Goal: Check status: Check status

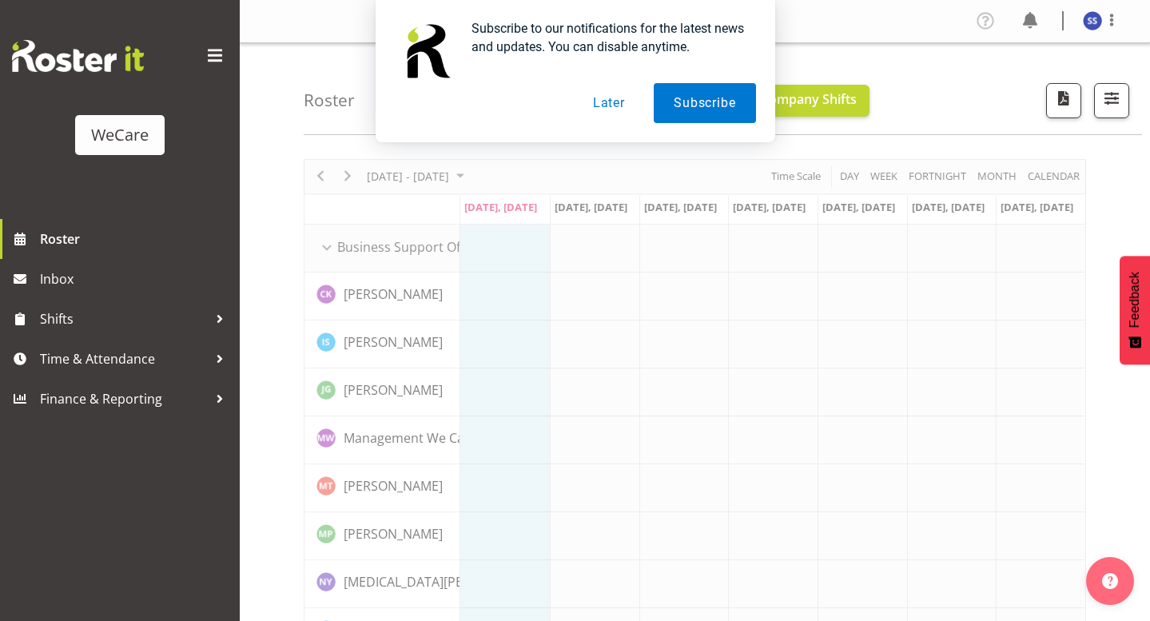
click at [601, 103] on button "Later" at bounding box center [609, 103] width 72 height 40
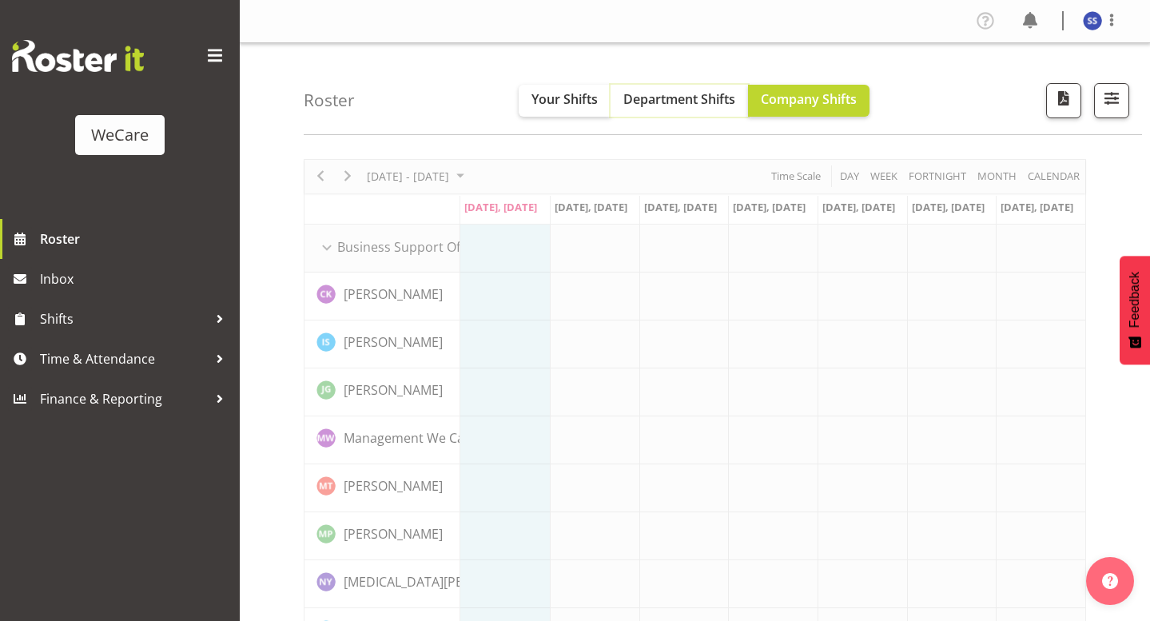
click at [686, 86] on button "Department Shifts" at bounding box center [678, 101] width 137 height 32
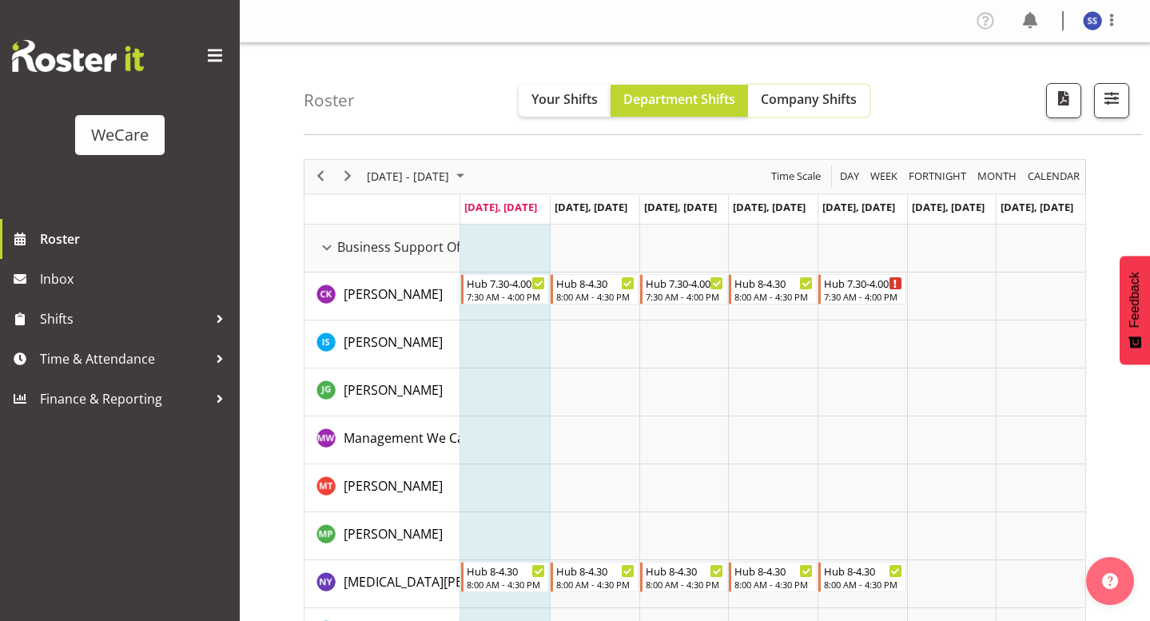
click at [792, 102] on span "Company Shifts" at bounding box center [809, 99] width 96 height 18
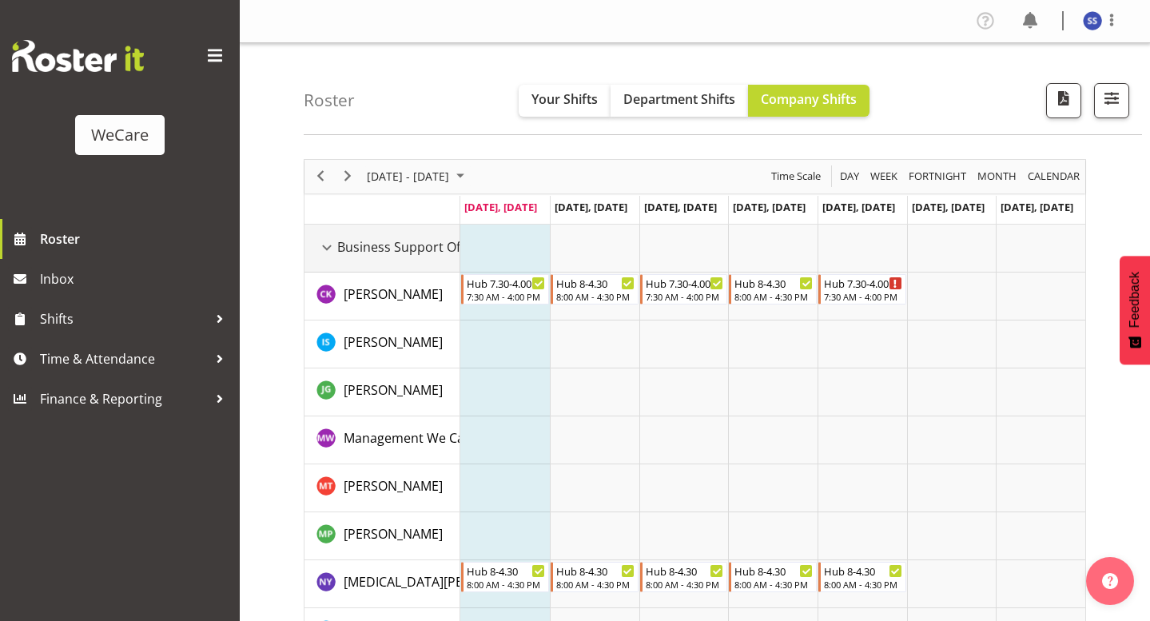
click at [328, 242] on div "Business Support Office resource" at bounding box center [326, 247] width 21 height 21
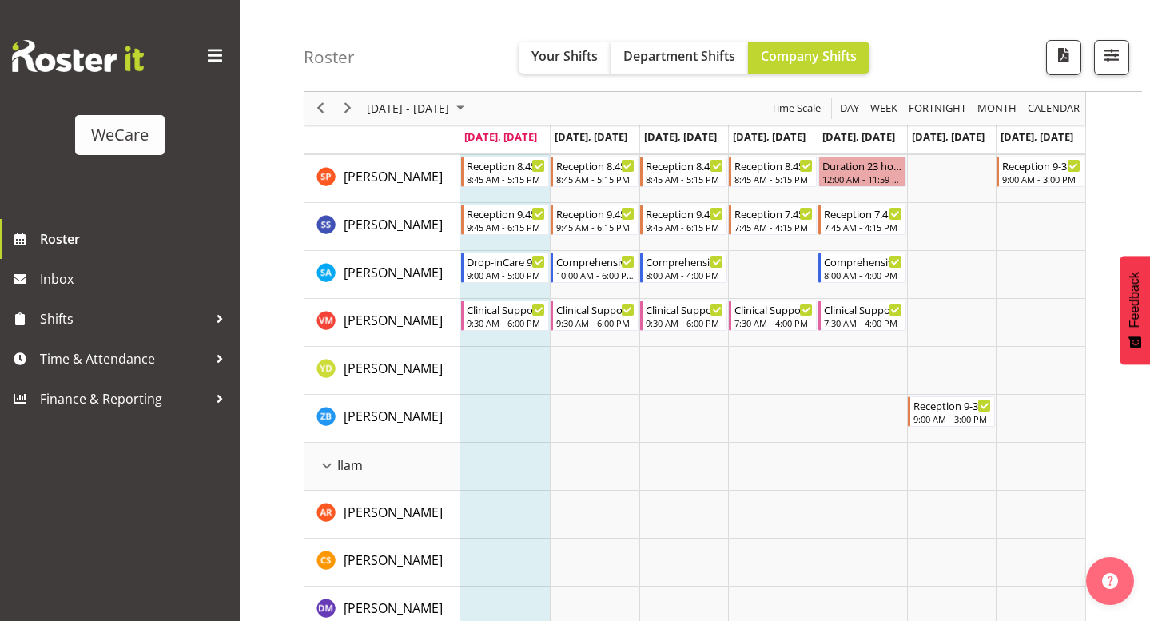
scroll to position [959, 0]
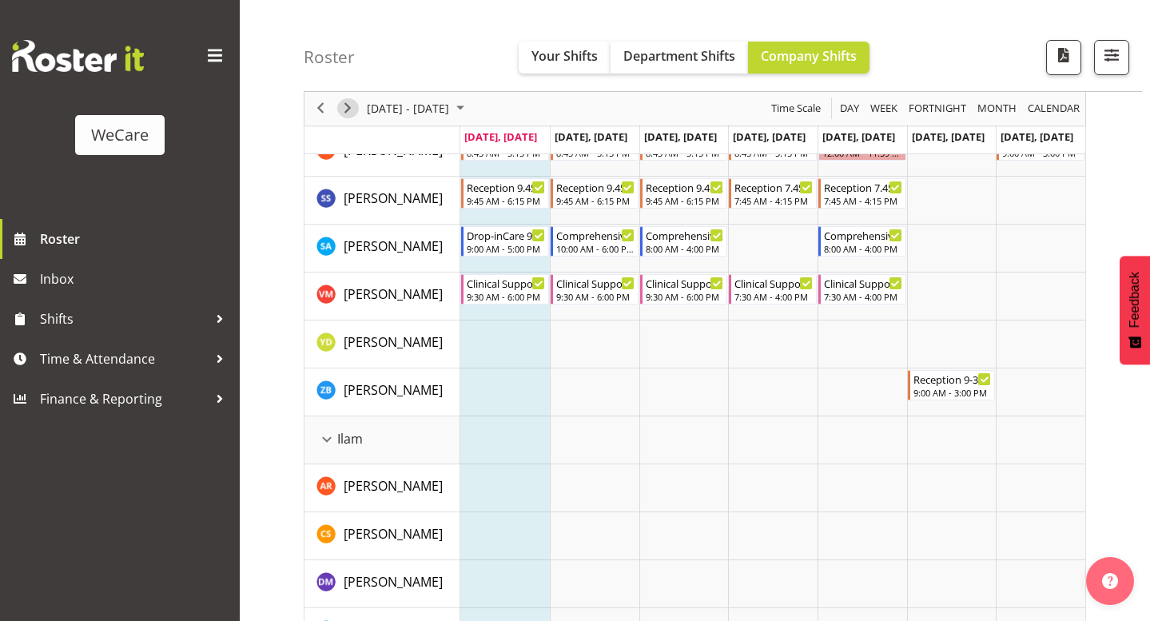
click at [352, 106] on span "Next" at bounding box center [347, 109] width 19 height 20
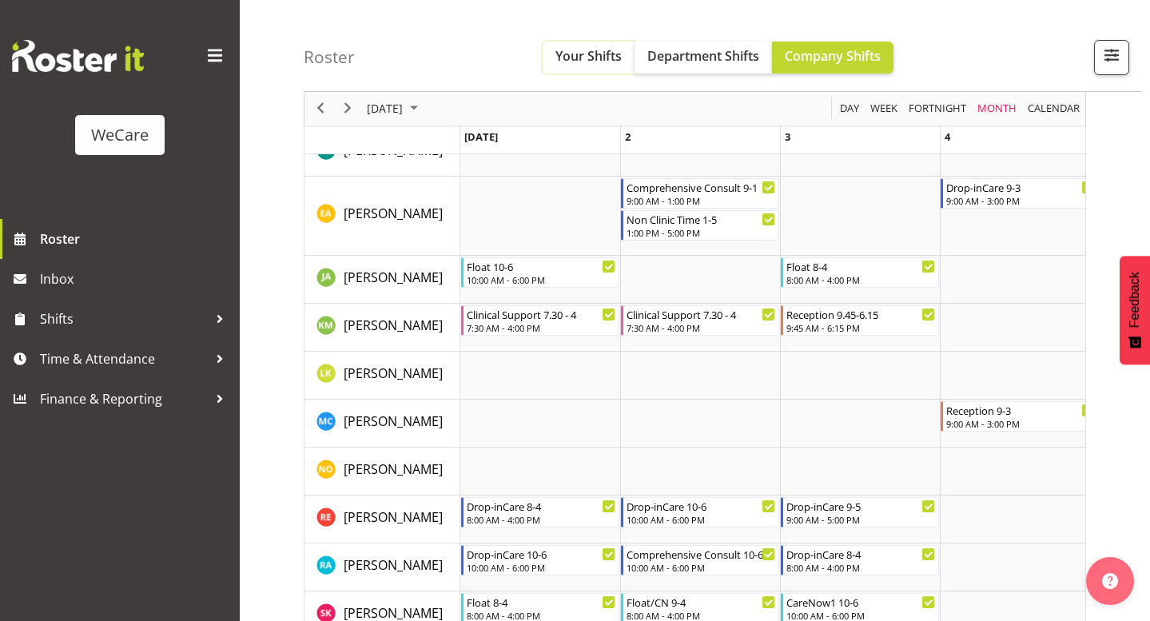
click at [607, 54] on span "Your Shifts" at bounding box center [588, 56] width 66 height 18
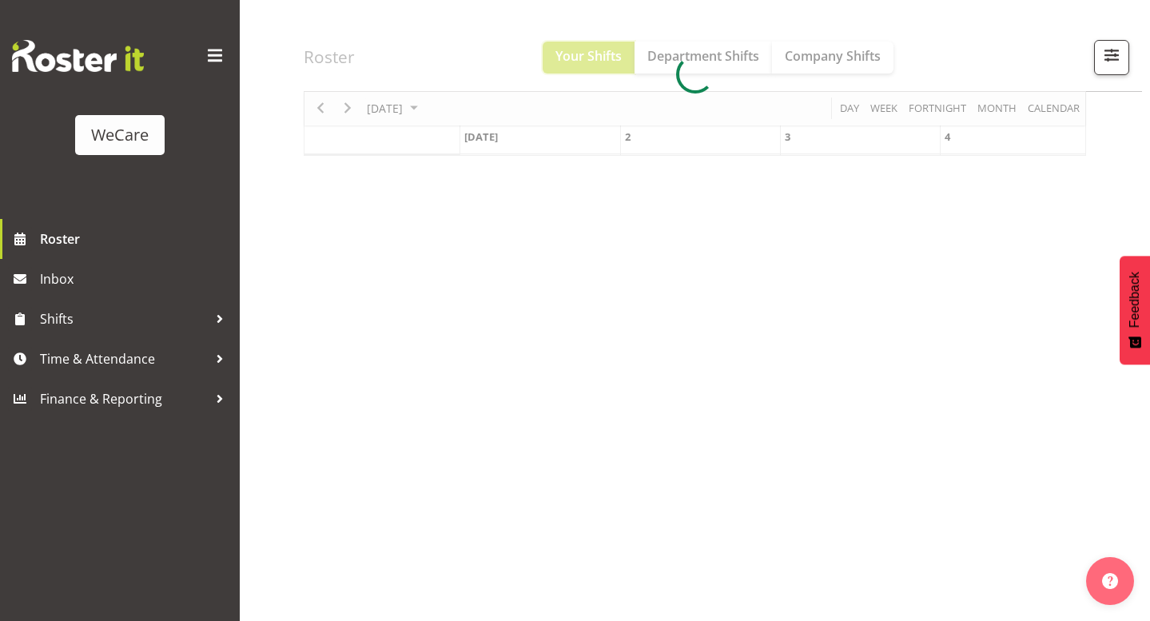
scroll to position [165, 0]
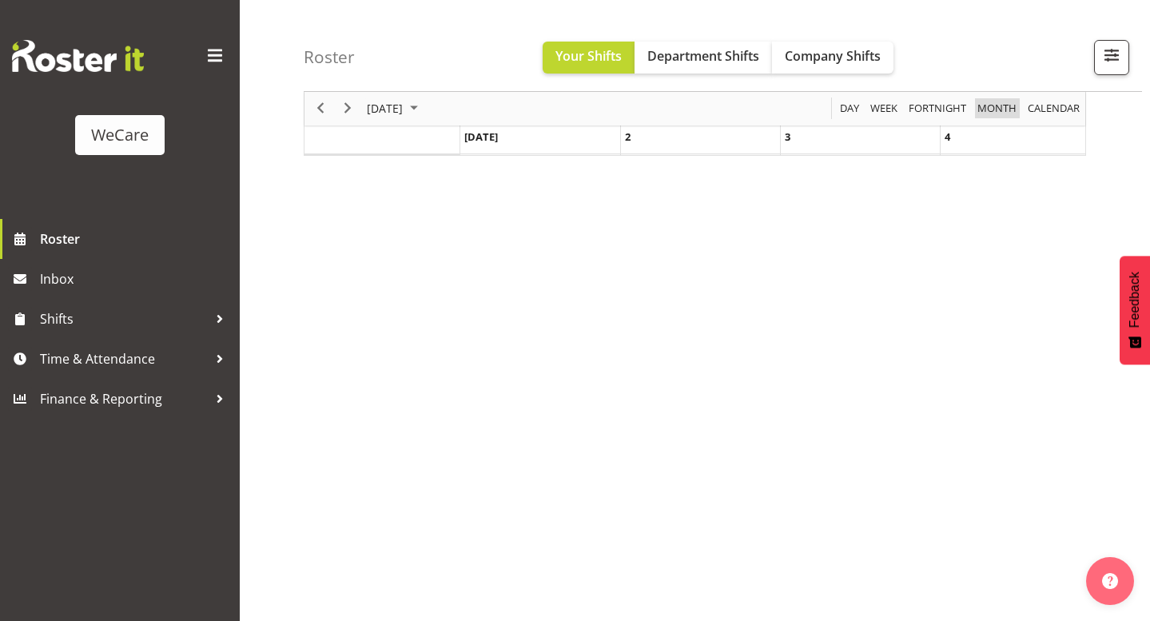
click at [987, 114] on span "Month" at bounding box center [997, 109] width 42 height 20
click at [980, 106] on span "Month" at bounding box center [997, 109] width 42 height 20
click at [424, 107] on span "October 2025" at bounding box center [413, 109] width 19 height 20
click at [441, 288] on span "Oct" at bounding box center [438, 288] width 36 height 36
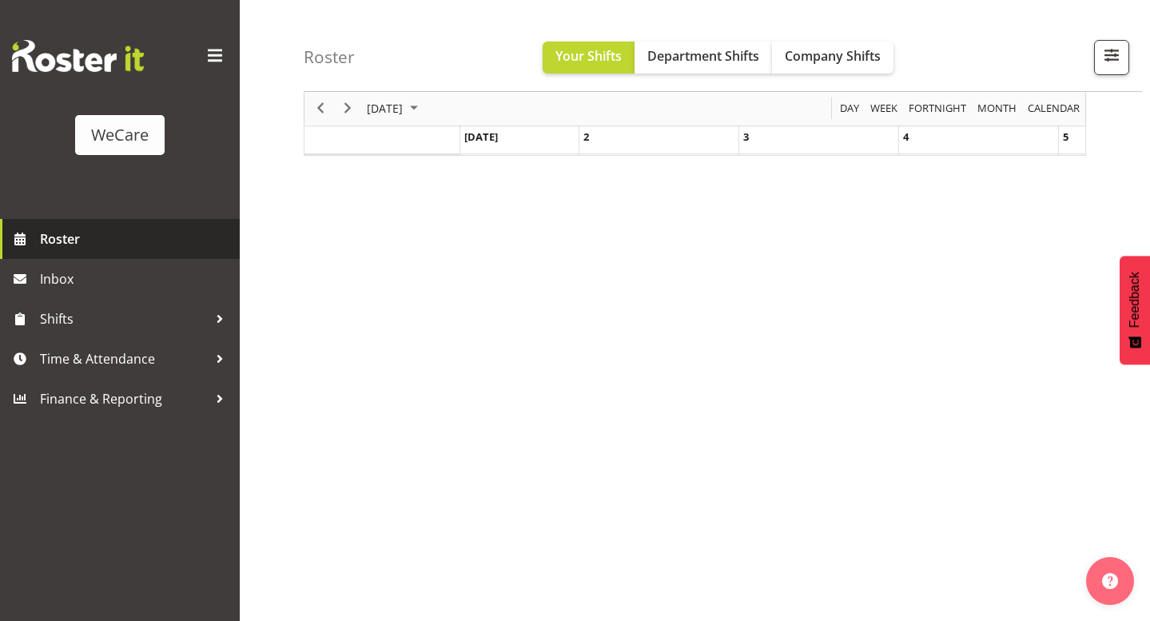
click at [87, 251] on span "Roster" at bounding box center [136, 239] width 192 height 24
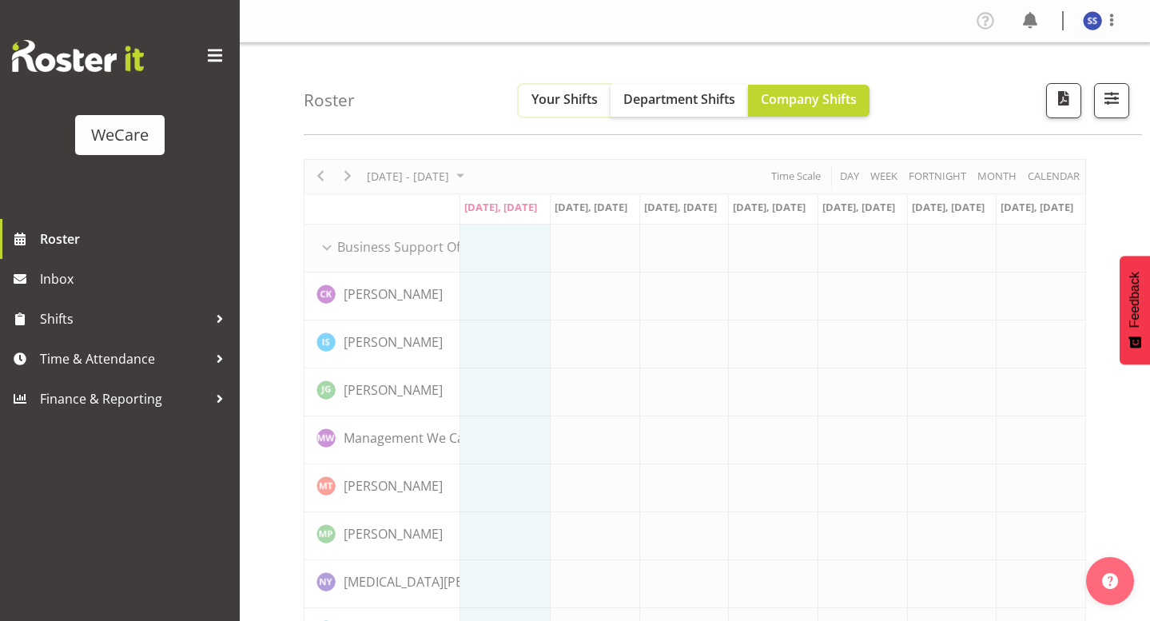
click at [575, 86] on button "Your Shifts" at bounding box center [565, 101] width 92 height 32
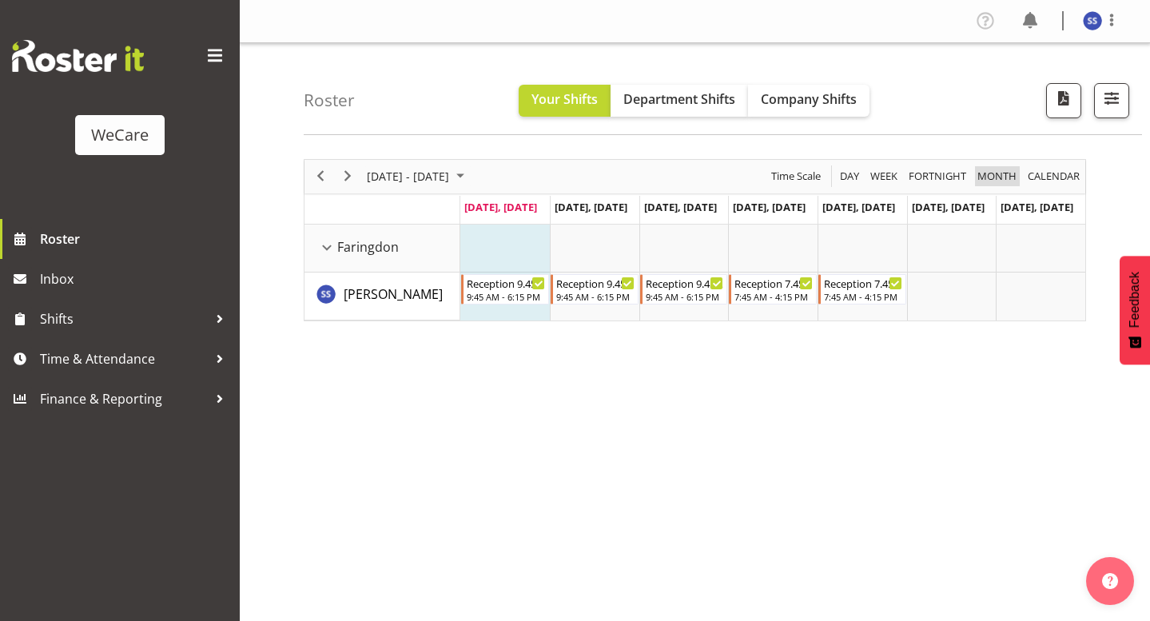
click at [1000, 173] on span "Month" at bounding box center [997, 176] width 42 height 20
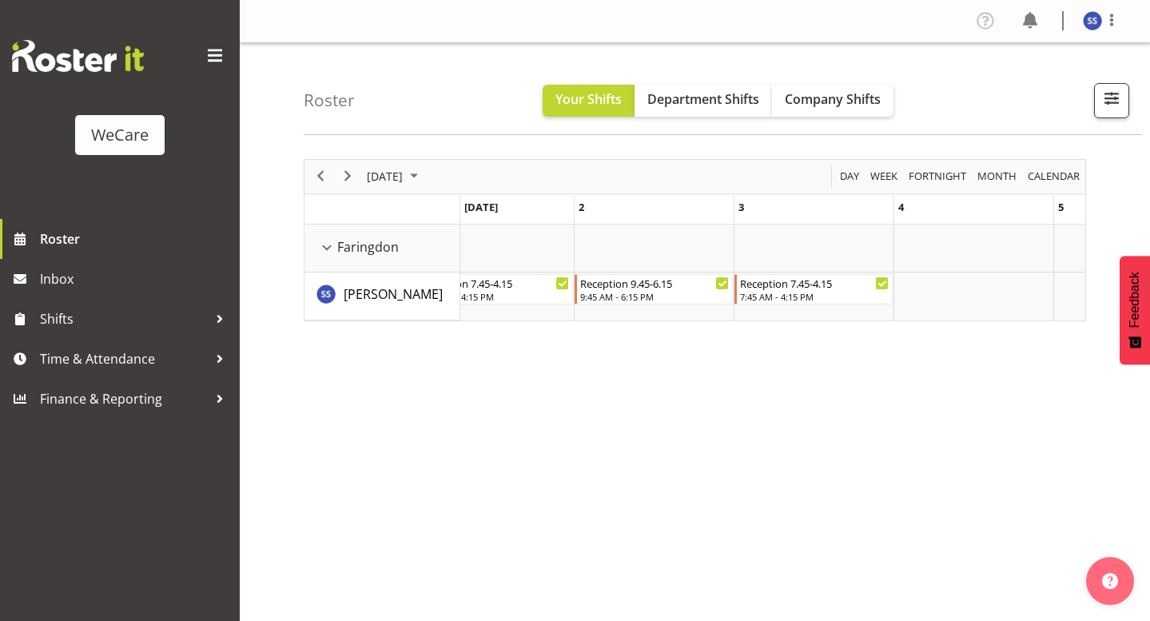
scroll to position [0, 491]
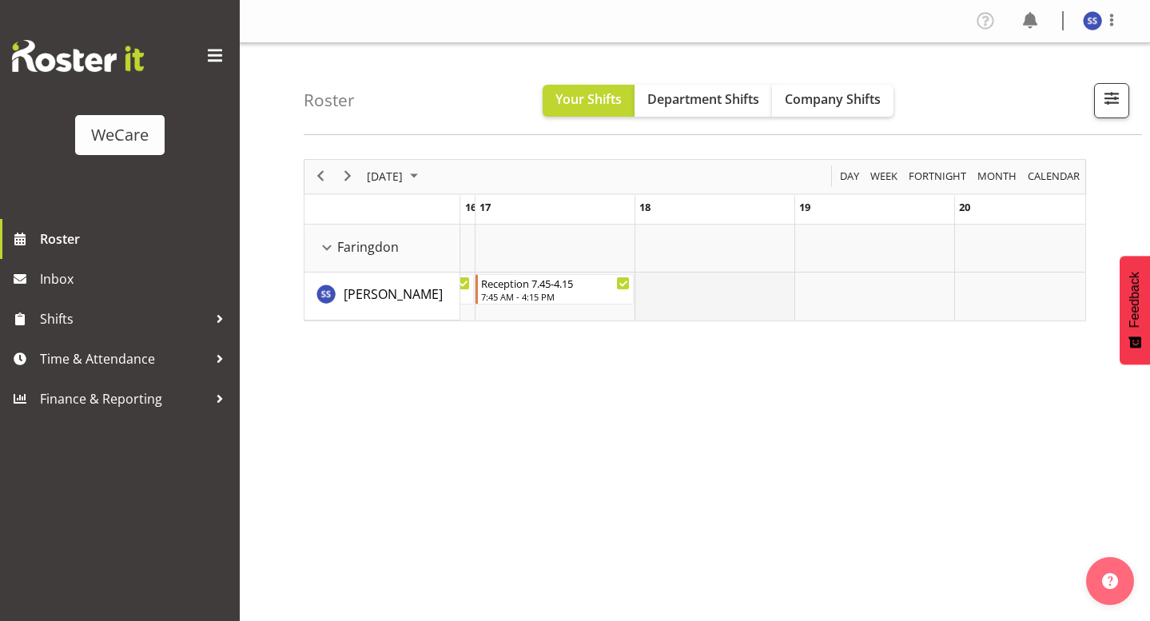
click at [704, 284] on td "of October 2025" at bounding box center [714, 296] width 160 height 48
click at [996, 172] on span "Month" at bounding box center [997, 176] width 42 height 20
click at [1033, 177] on span "calendar" at bounding box center [1053, 176] width 55 height 20
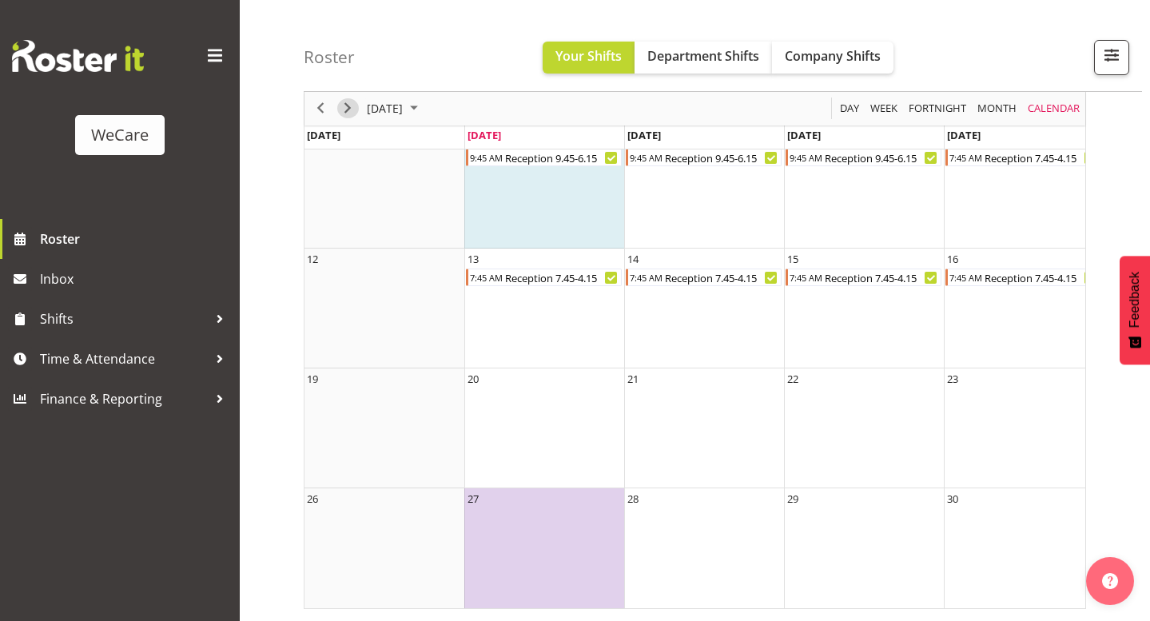
click at [346, 113] on span "Next" at bounding box center [347, 109] width 19 height 20
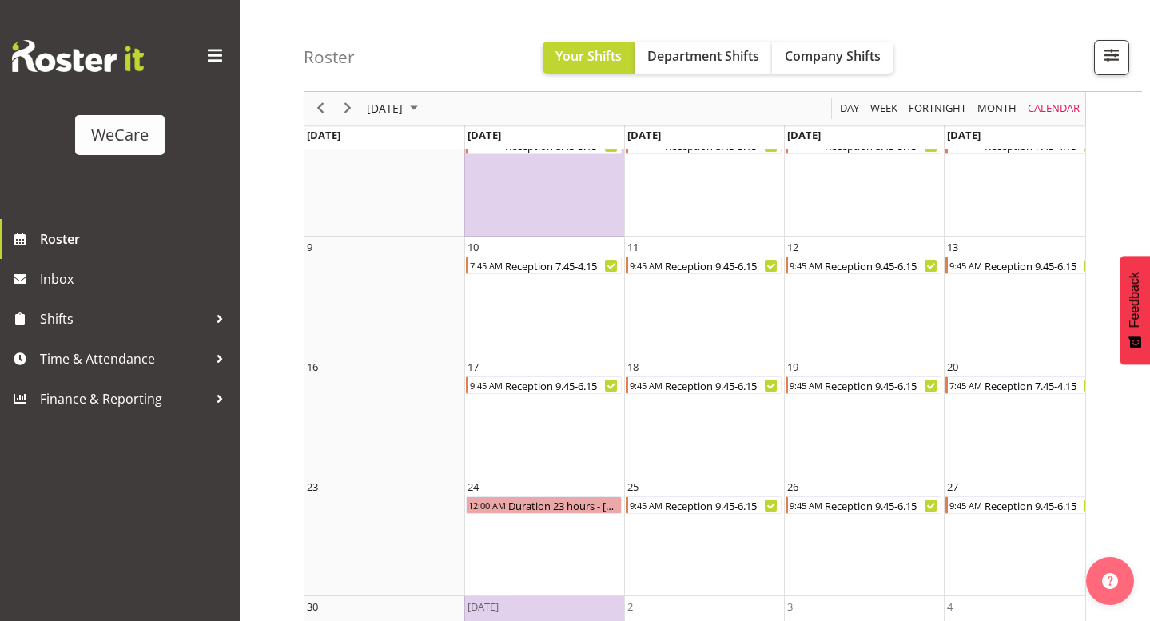
click at [305, 110] on div "November 2025" at bounding box center [365, 109] width 123 height 34
click at [316, 113] on span "Previous" at bounding box center [320, 109] width 19 height 20
